Goal: Task Accomplishment & Management: Manage account settings

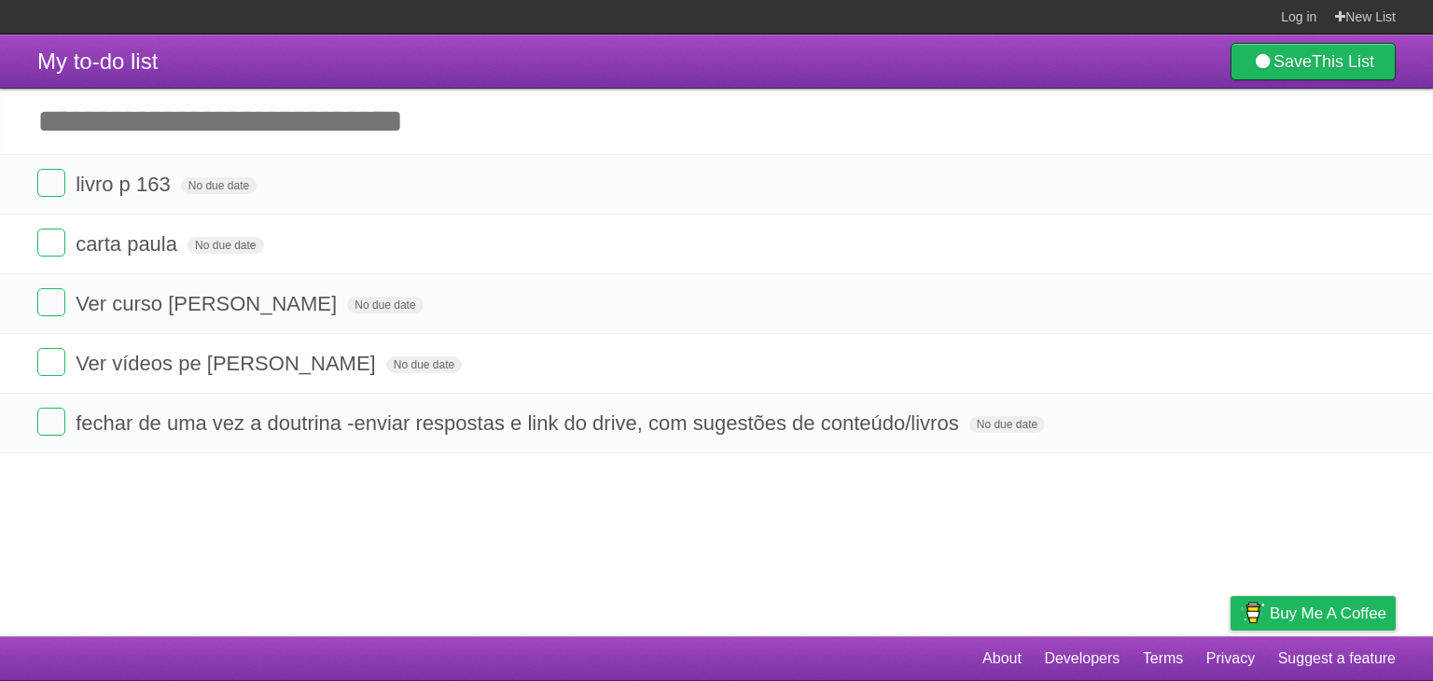
click at [664, 160] on li "livro p 163 No due date White Red Blue Green Purple Orange" at bounding box center [716, 184] width 1433 height 61
drag, startPoint x: 0, startPoint y: 0, endPoint x: 669, endPoint y: 287, distance: 727.9
click at [669, 287] on ul "livro p 163 No due date White Red Blue Green Purple Orange carta [PERSON_NAME] …" at bounding box center [716, 303] width 1433 height 299
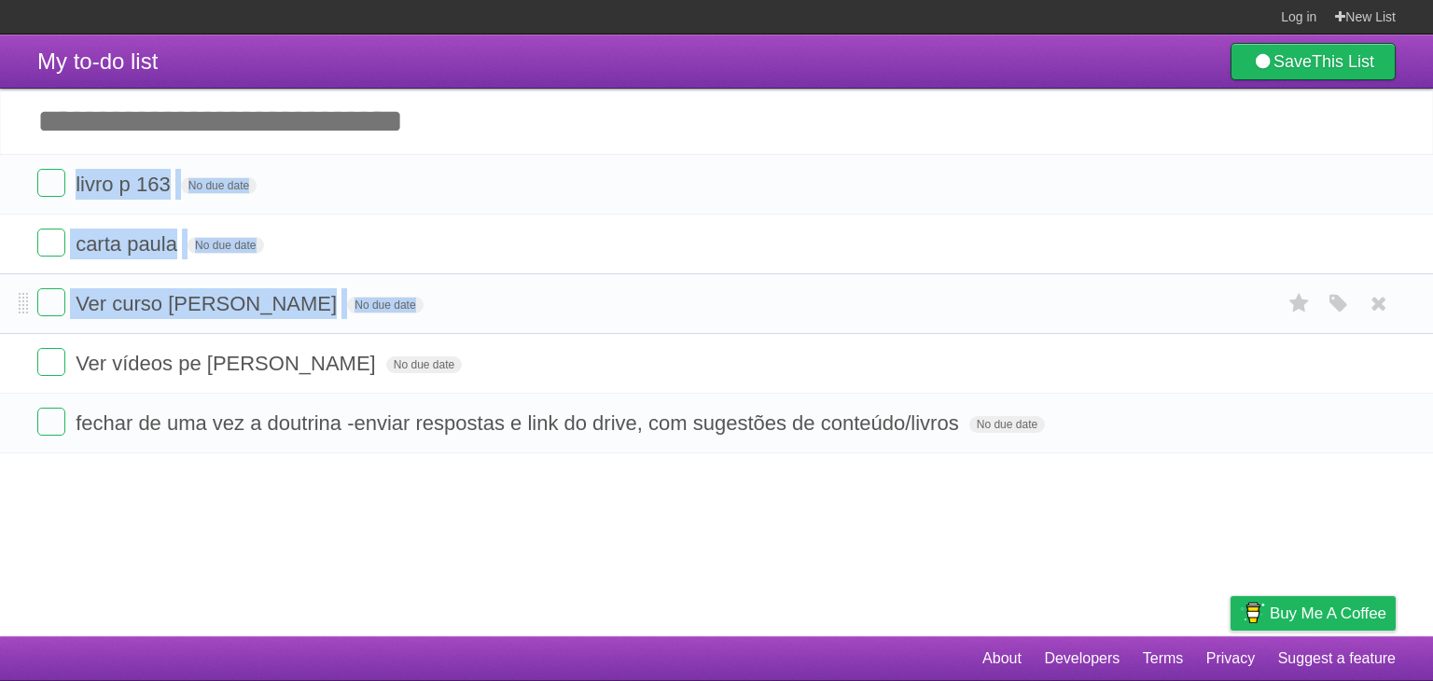
click at [669, 287] on li "Ver curso [PERSON_NAME] No due date White Red Blue Green Purple Orange" at bounding box center [716, 303] width 1433 height 61
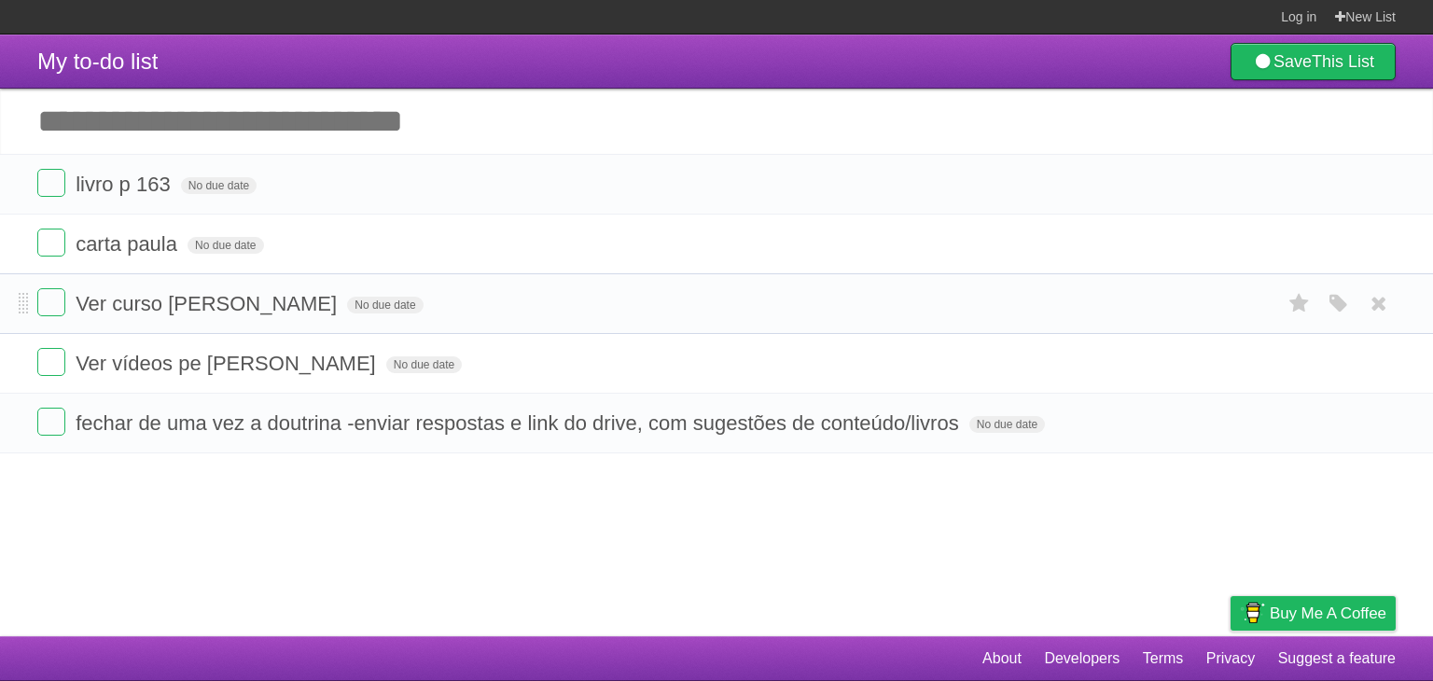
click at [508, 277] on li "Ver curso [PERSON_NAME] No due date White Red Blue Green Purple Orange" at bounding box center [716, 303] width 1433 height 61
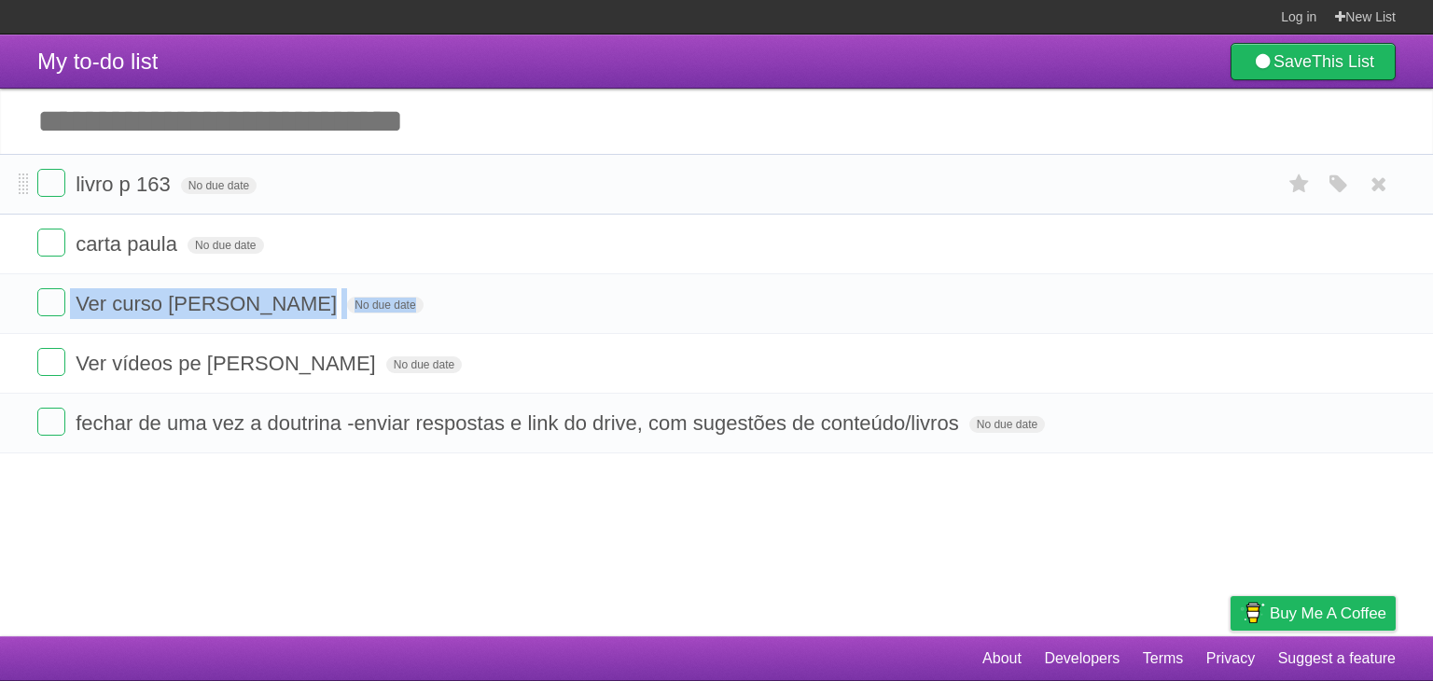
drag, startPoint x: 508, startPoint y: 277, endPoint x: 571, endPoint y: 211, distance: 91.1
click at [571, 211] on ul "livro p 163 No due date White Red Blue Green Purple Orange carta [PERSON_NAME] …" at bounding box center [716, 303] width 1433 height 299
click at [571, 211] on li "livro p 163 No due date White Red Blue Green Purple Orange" at bounding box center [716, 184] width 1433 height 61
